Goal: Navigation & Orientation: Find specific page/section

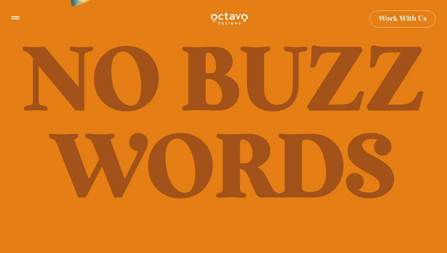
click at [15, 15] on icon at bounding box center [15, 15] width 8 height 8
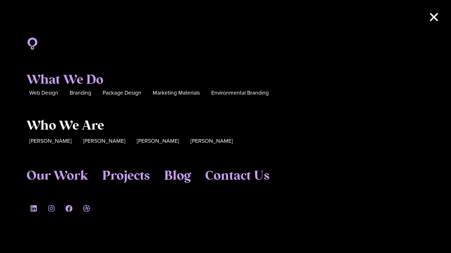
click at [67, 123] on span "Who We Are" at bounding box center [65, 125] width 78 height 15
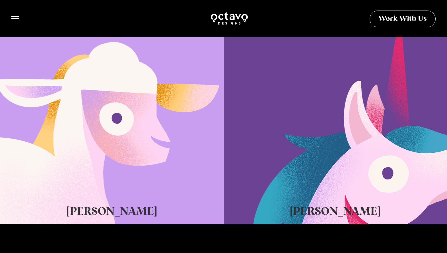
scroll to position [371, 0]
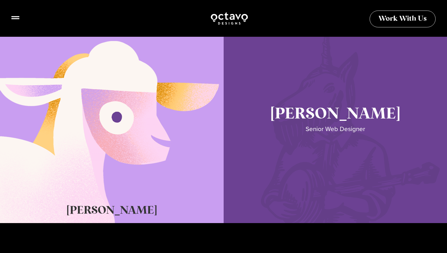
click at [323, 120] on link "Seth Glass" at bounding box center [336, 123] width 224 height 199
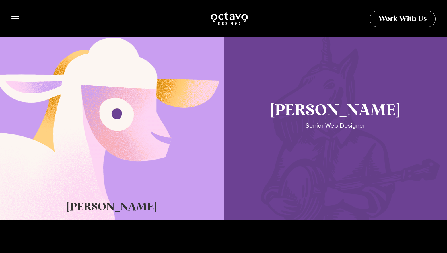
scroll to position [379, 0]
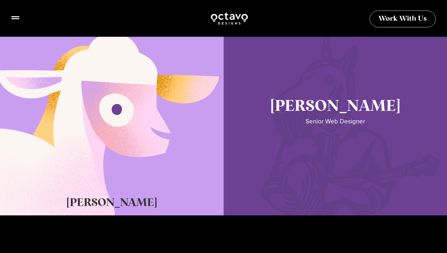
click at [312, 98] on link "Seth Glass" at bounding box center [336, 115] width 224 height 199
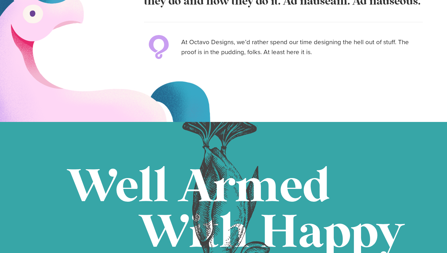
scroll to position [648, 0]
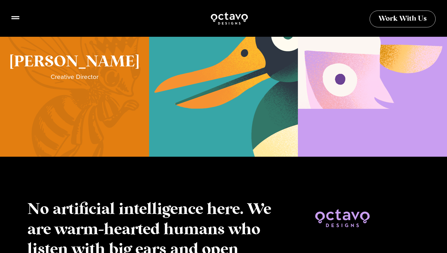
scroll to position [1536, 0]
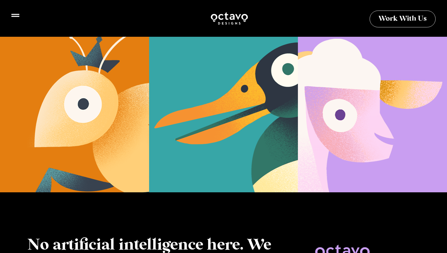
click at [18, 19] on icon at bounding box center [15, 15] width 8 height 8
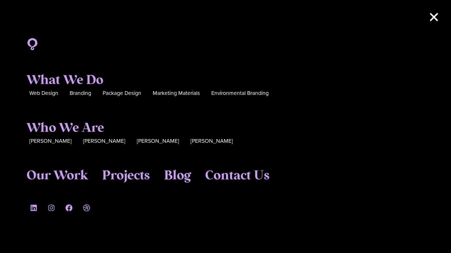
click at [437, 17] on icon "Close" at bounding box center [433, 16] width 11 height 11
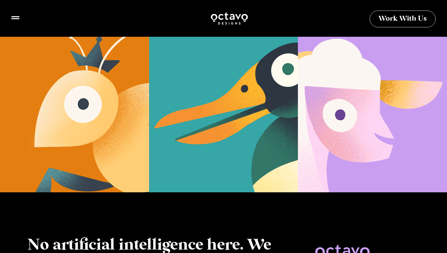
click at [235, 24] on img at bounding box center [229, 18] width 38 height 14
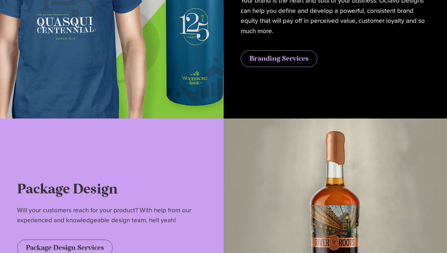
scroll to position [1296, 0]
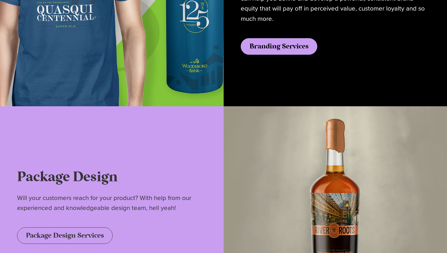
click at [299, 47] on span "Branding Services" at bounding box center [278, 46] width 59 height 7
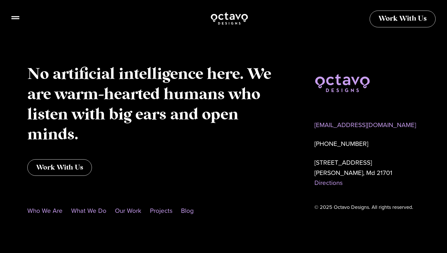
scroll to position [3182, 0]
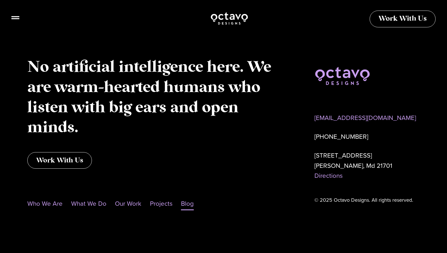
click at [185, 204] on link "Blog" at bounding box center [187, 203] width 13 height 13
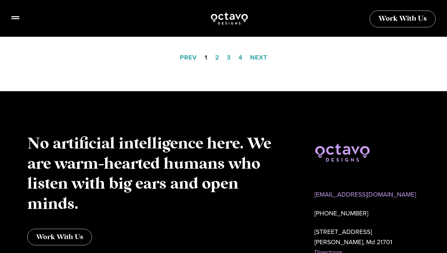
scroll to position [829, 0]
